Goal: Navigation & Orientation: Find specific page/section

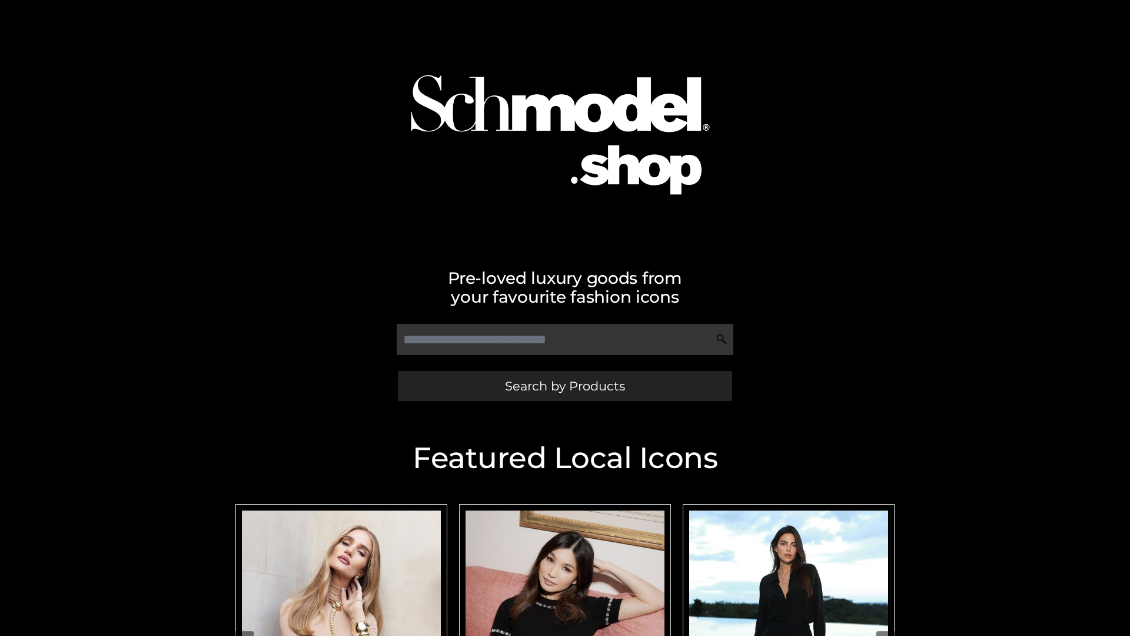
click at [565, 386] on span "Search by Products" at bounding box center [565, 386] width 120 height 12
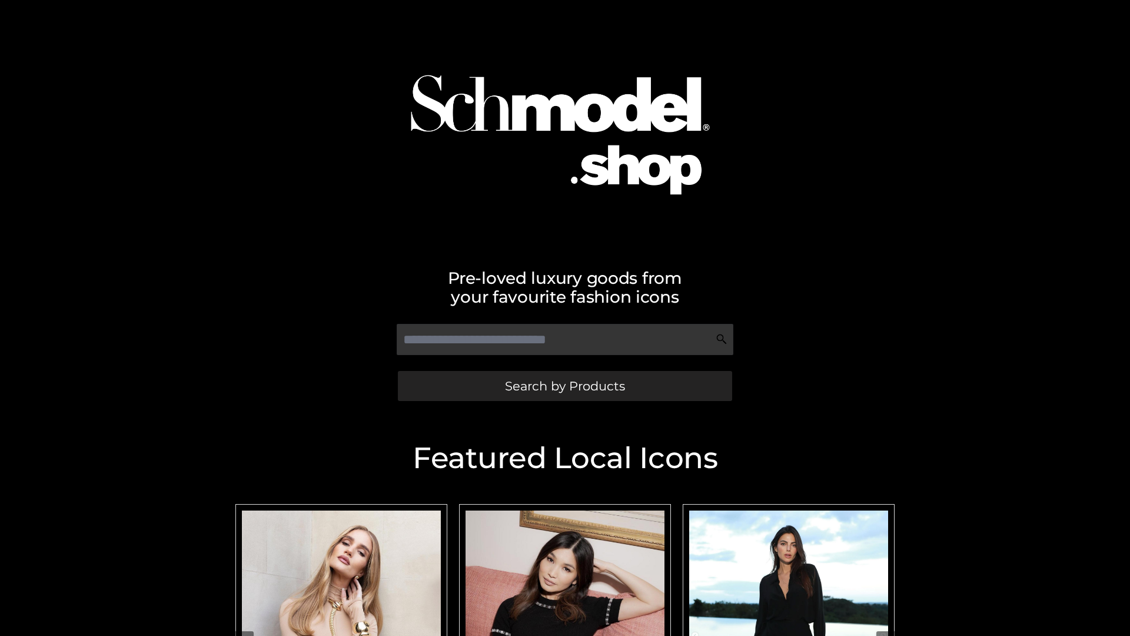
click at [565, 386] on span "Search by Products" at bounding box center [565, 386] width 120 height 12
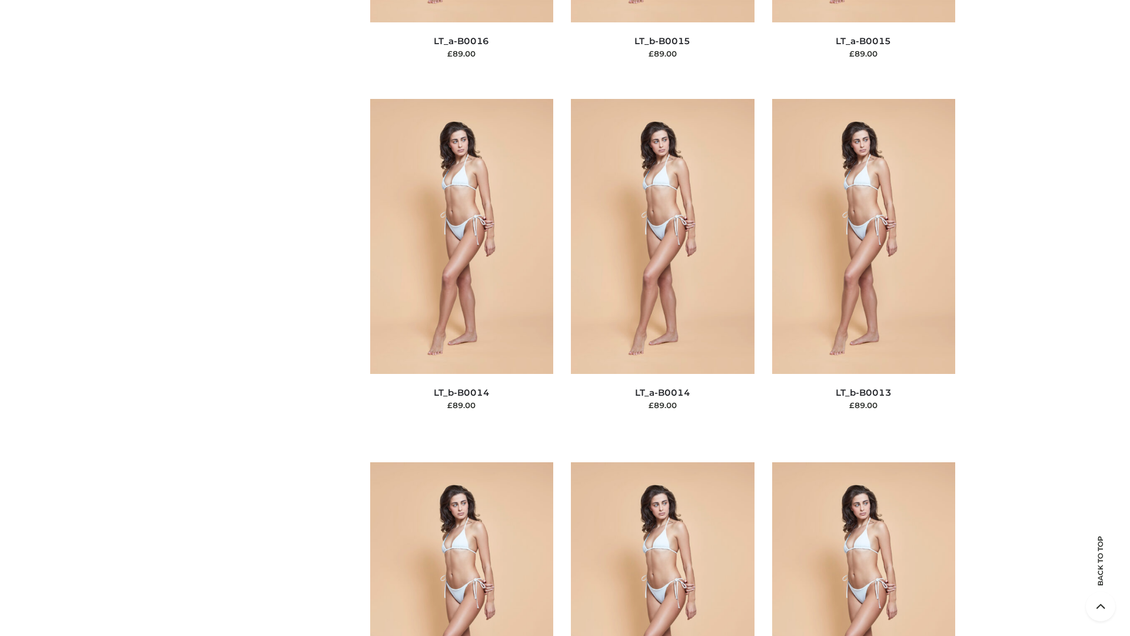
scroll to position [5287, 0]
